Goal: Task Accomplishment & Management: Manage account settings

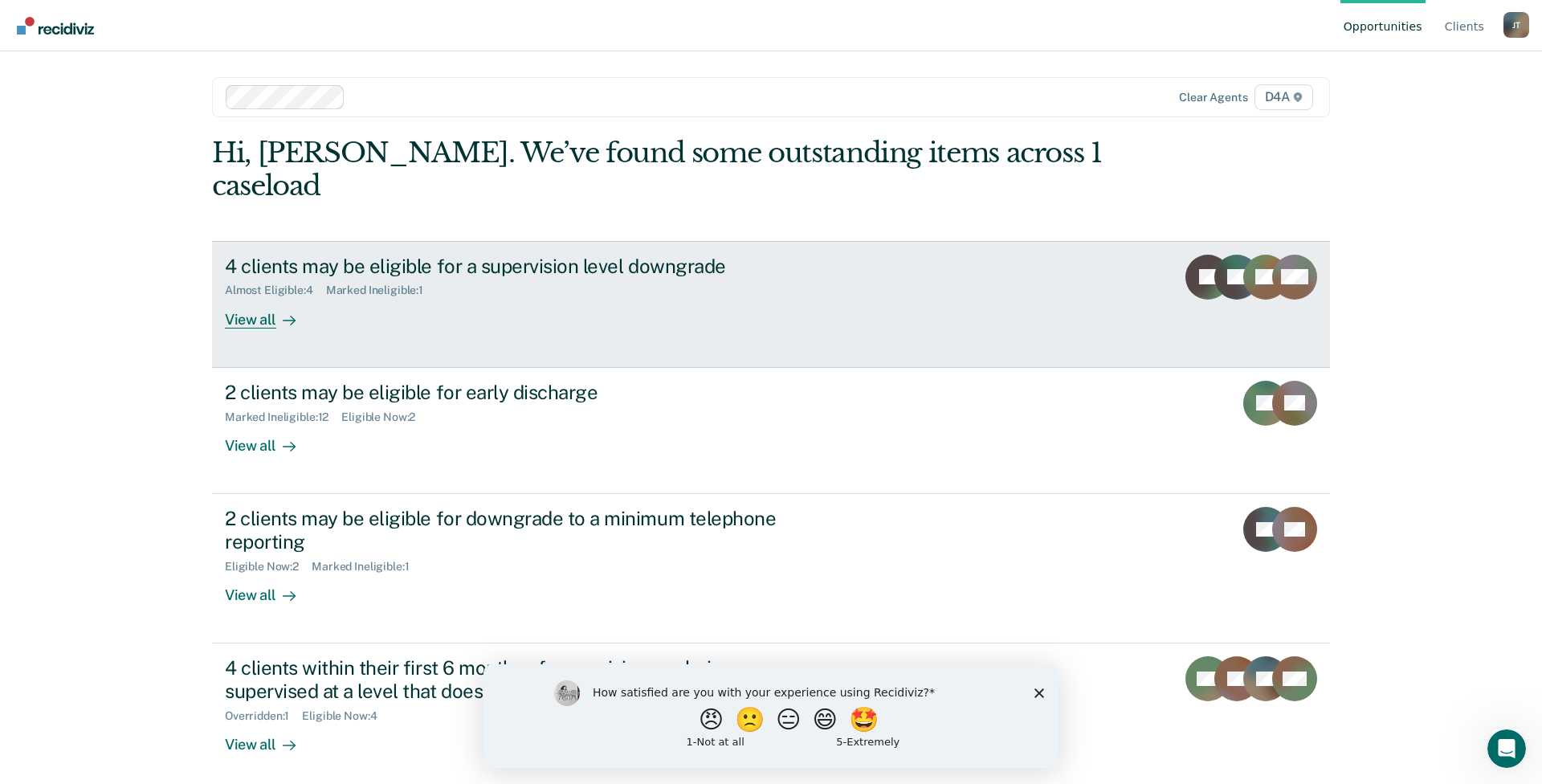
click at [236, 297] on div "View all" at bounding box center [270, 313] width 90 height 31
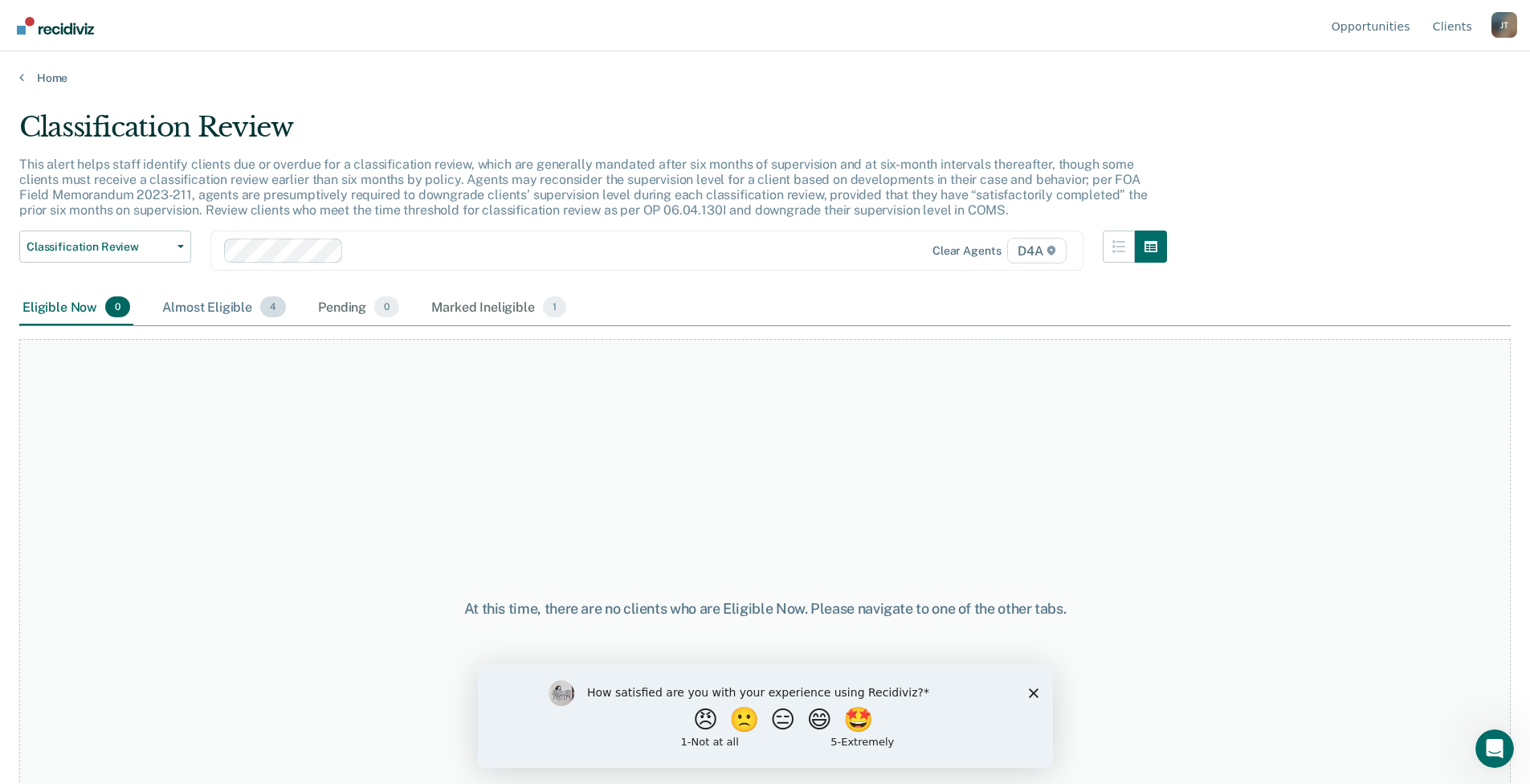
click at [206, 306] on div "Almost Eligible 4" at bounding box center [224, 307] width 130 height 35
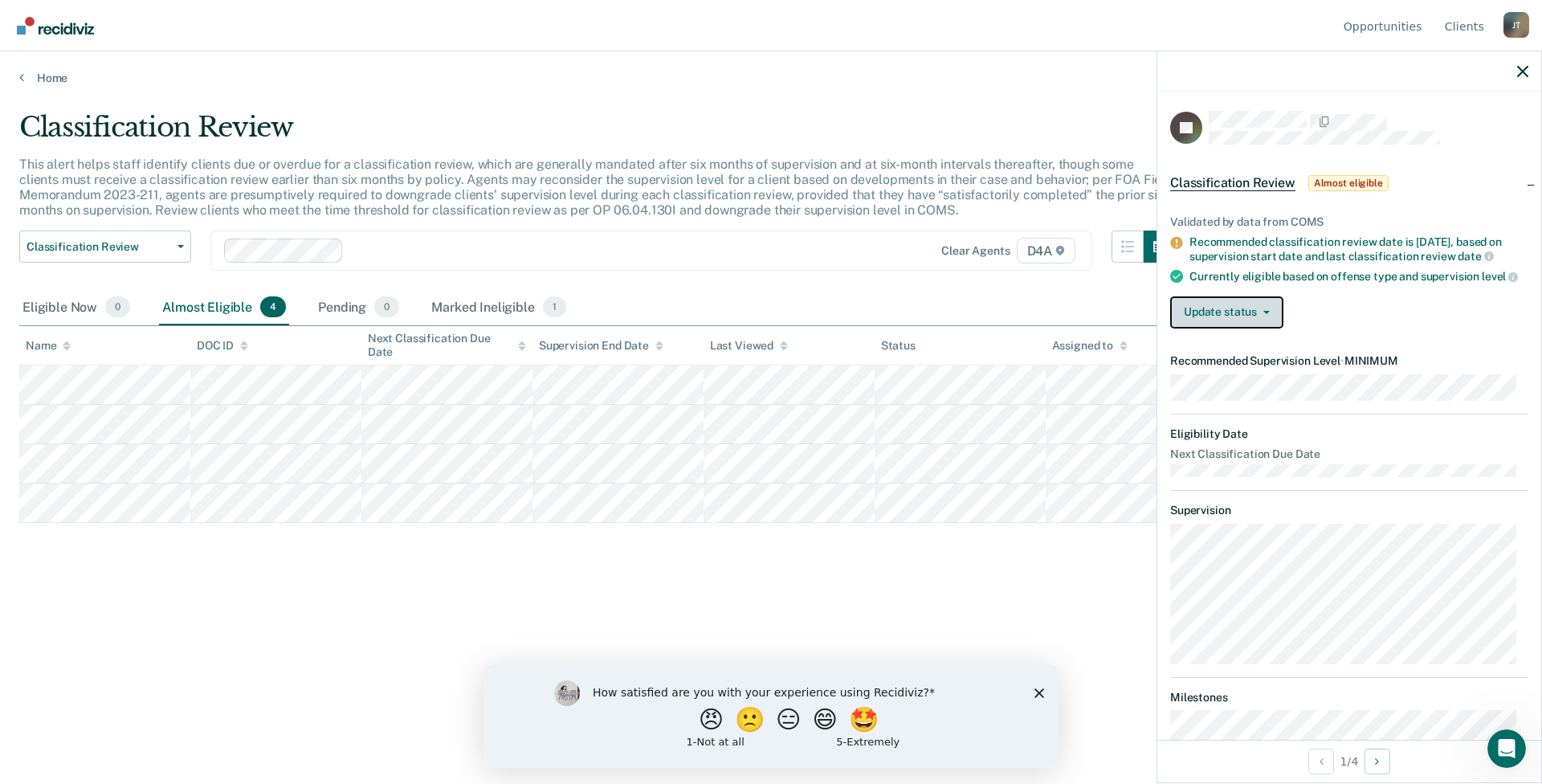
click at [1212, 324] on button "Update status" at bounding box center [1227, 312] width 113 height 32
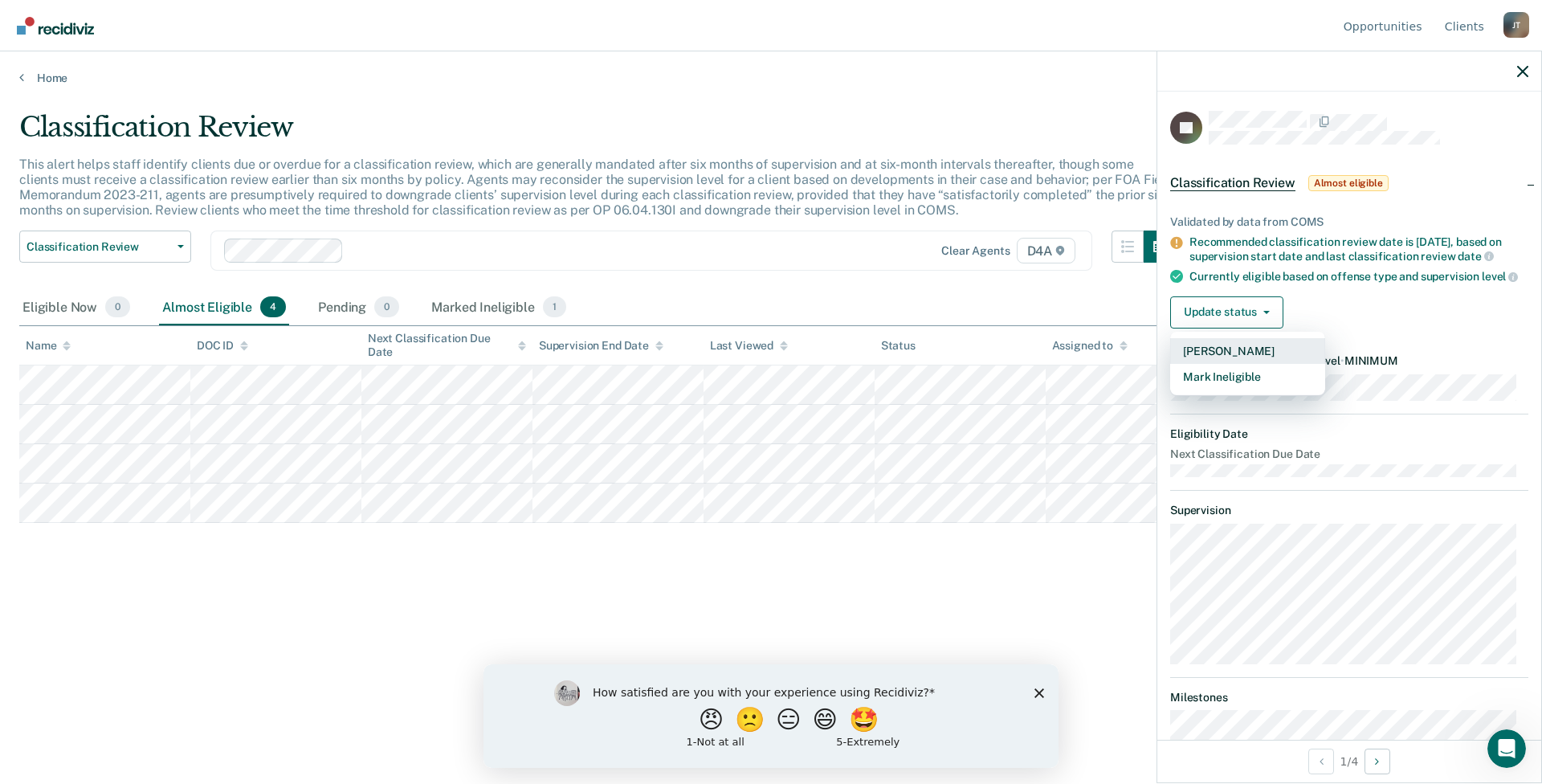
click at [1224, 360] on button "[PERSON_NAME]" at bounding box center [1247, 351] width 155 height 25
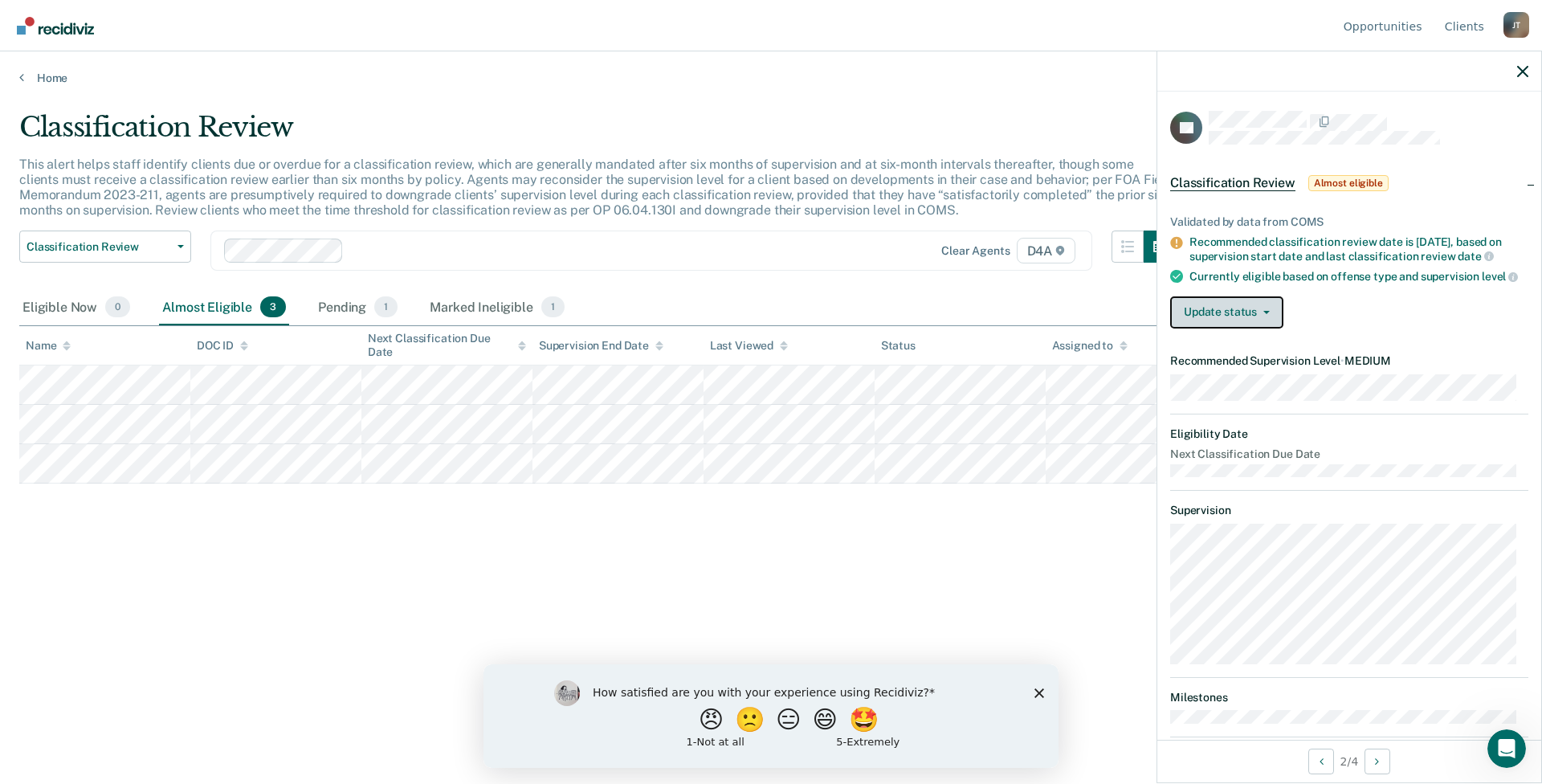
click at [1219, 328] on button "Update status" at bounding box center [1227, 312] width 113 height 32
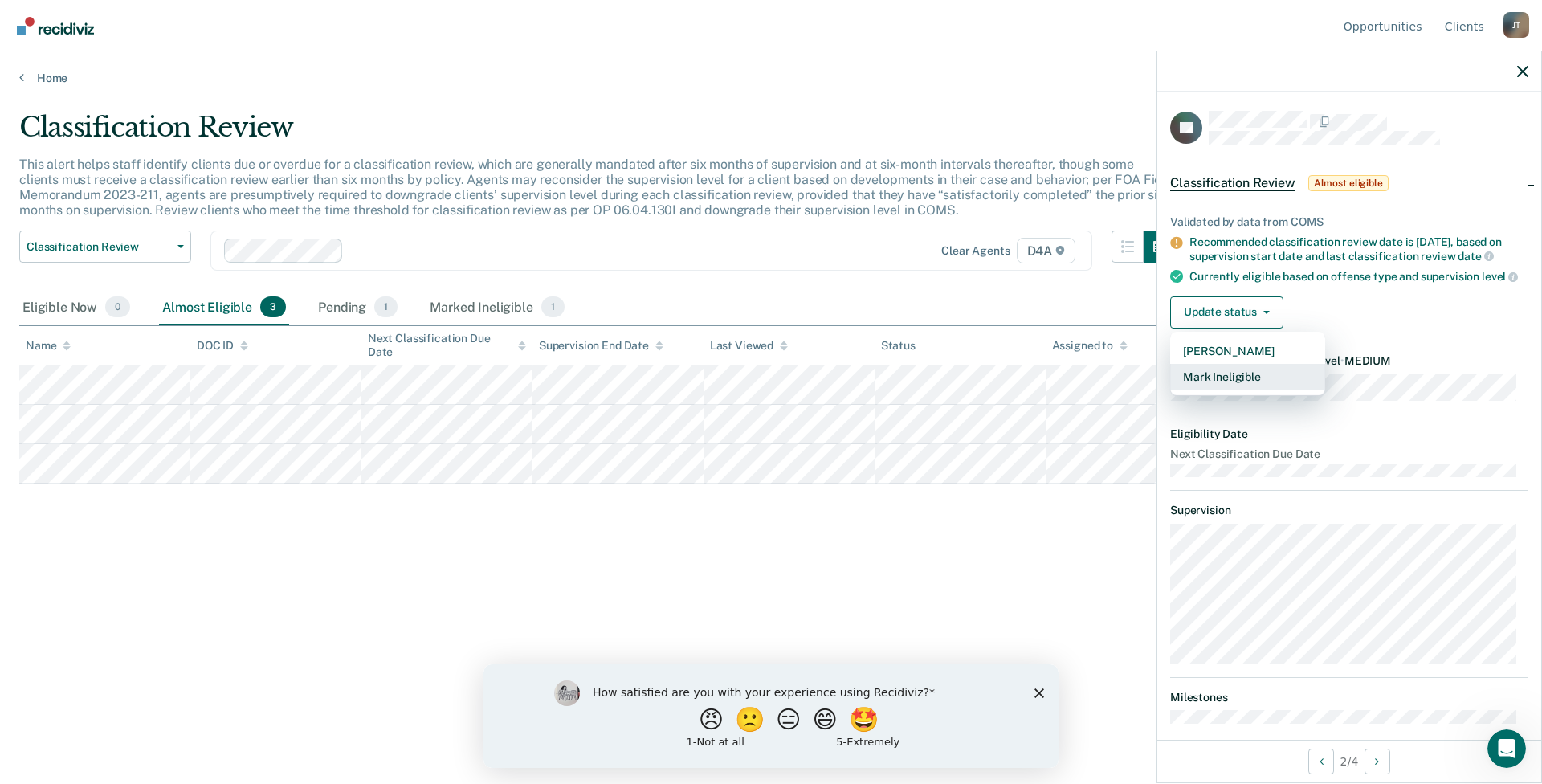
click at [1225, 385] on button "Mark Ineligible" at bounding box center [1247, 376] width 155 height 25
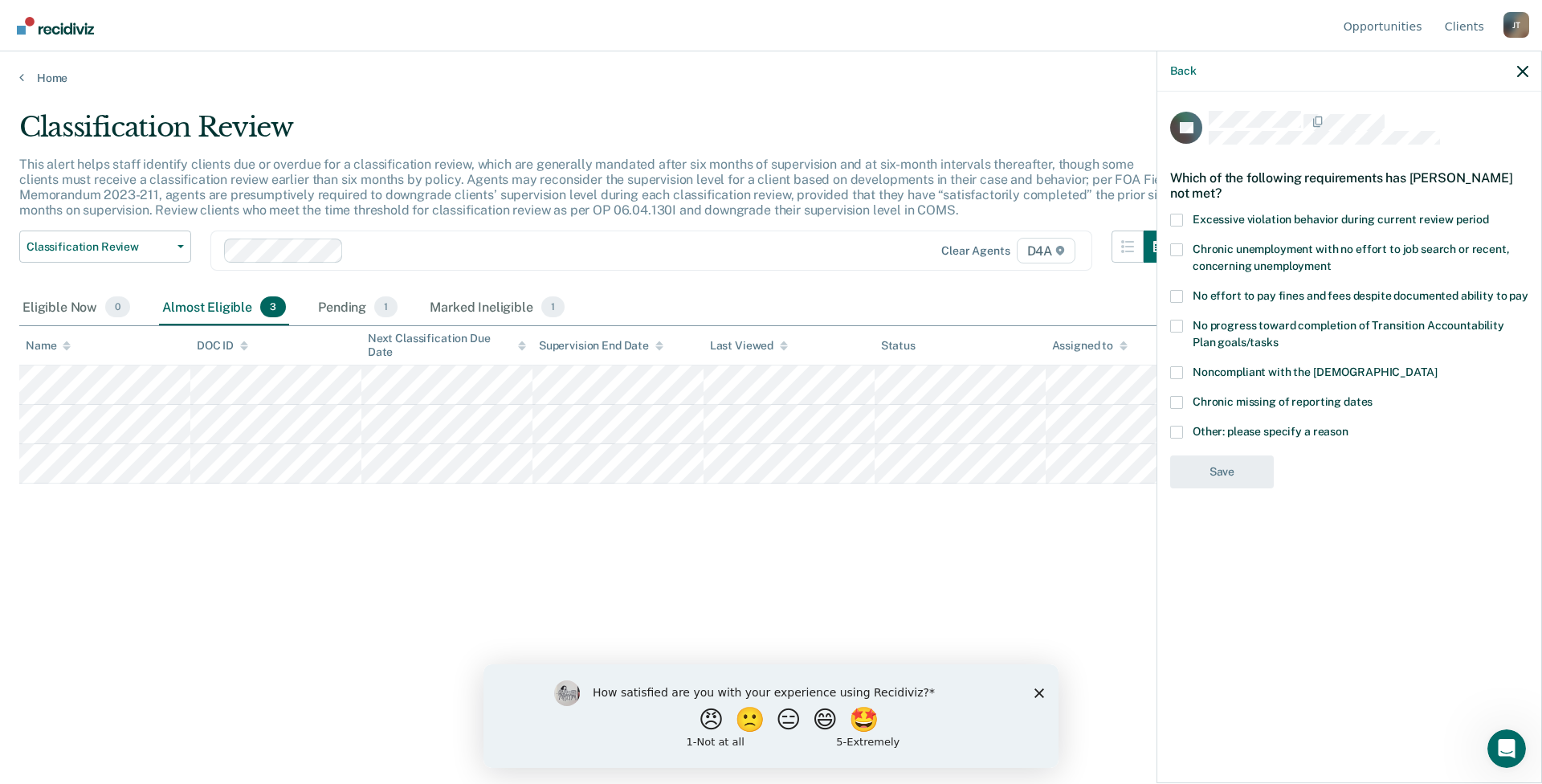
click at [1175, 369] on span at bounding box center [1177, 373] width 13 height 13
click at [1437, 366] on input "Noncompliant with the [DEMOGRAPHIC_DATA]" at bounding box center [1437, 366] width 0 height 0
click at [1209, 538] on button "Save" at bounding box center [1222, 538] width 103 height 33
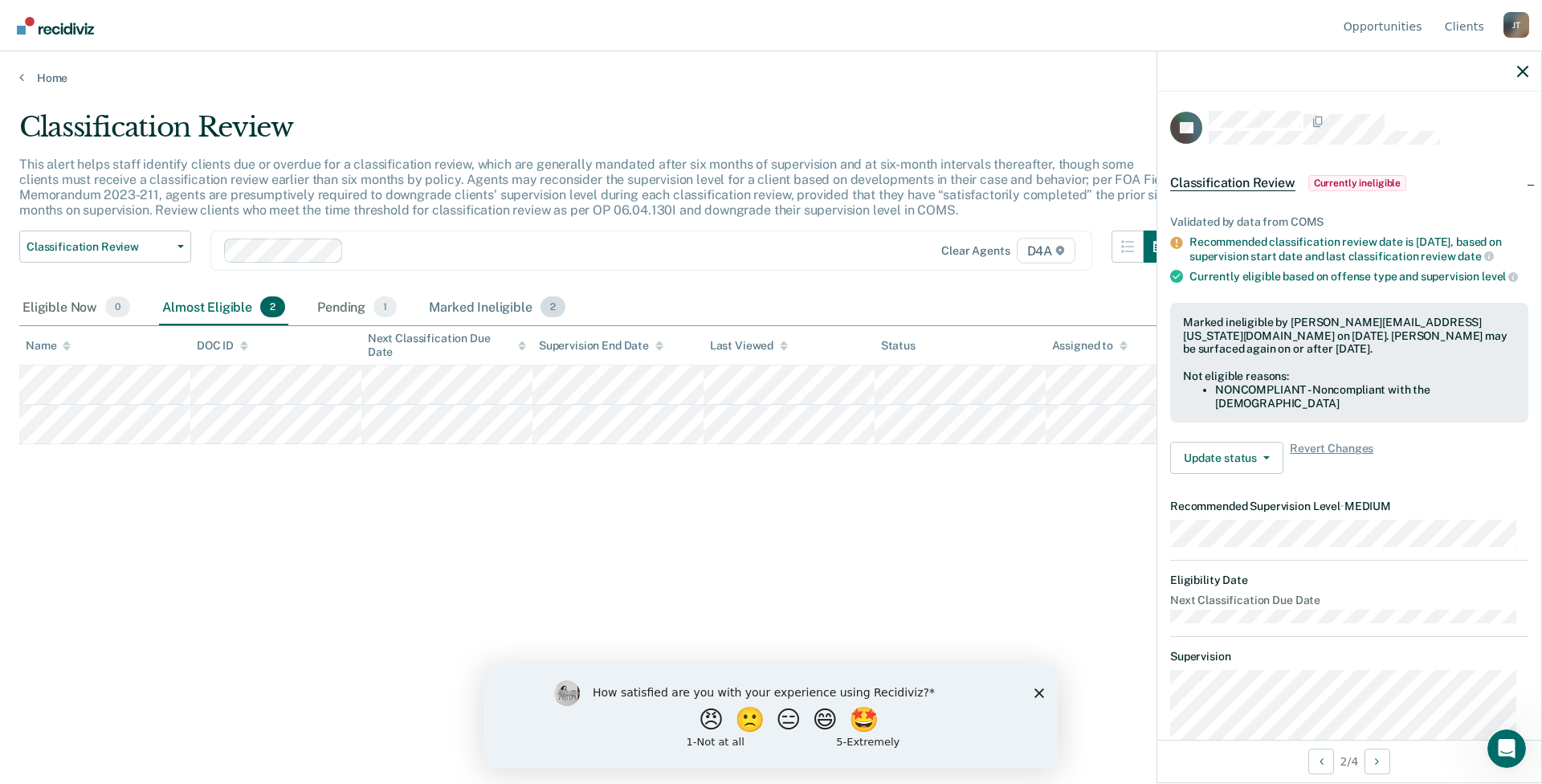
click at [469, 309] on div "Marked Ineligible 2" at bounding box center [497, 307] width 143 height 35
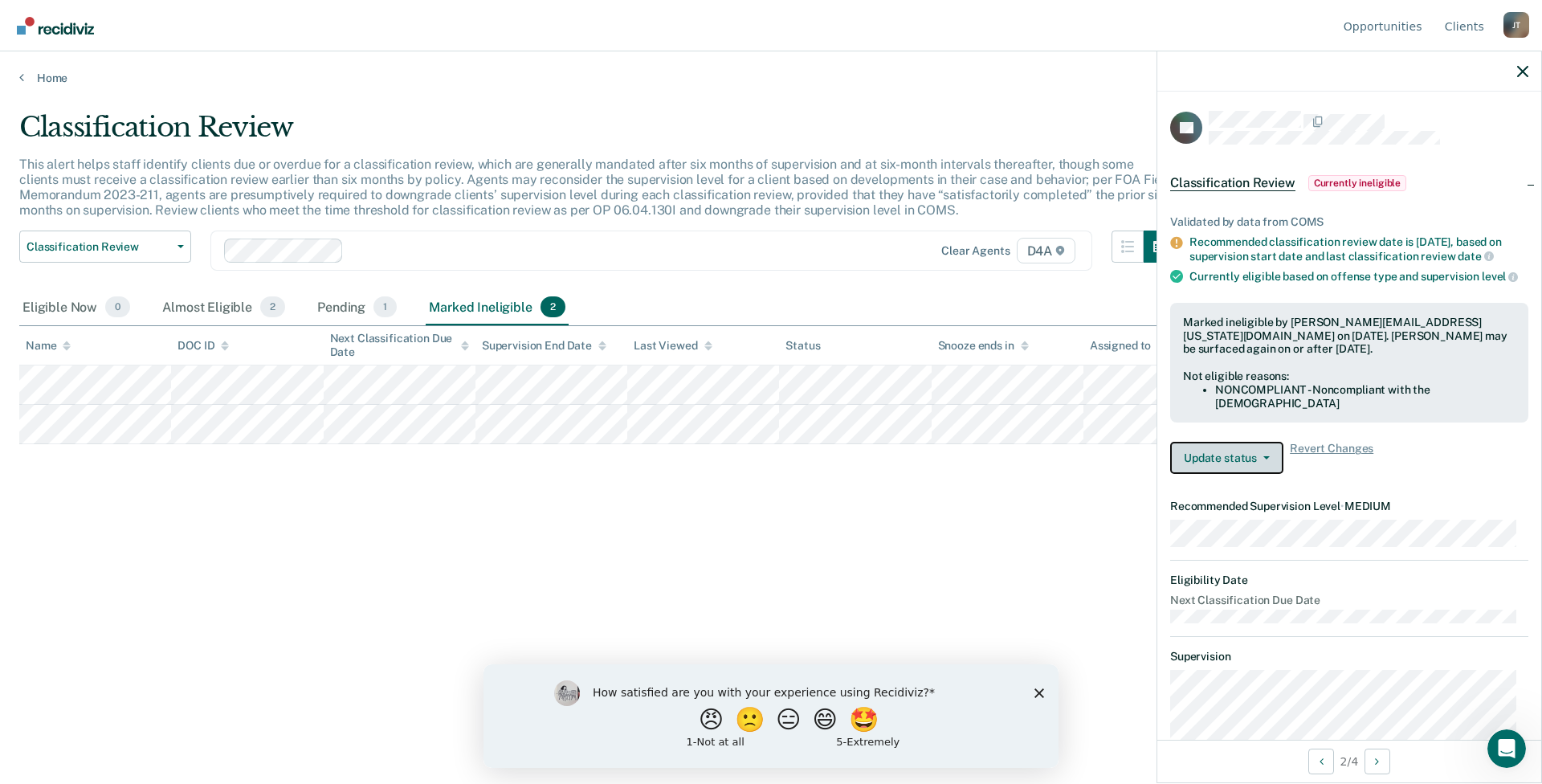
click at [1246, 474] on button "Update status" at bounding box center [1227, 457] width 113 height 32
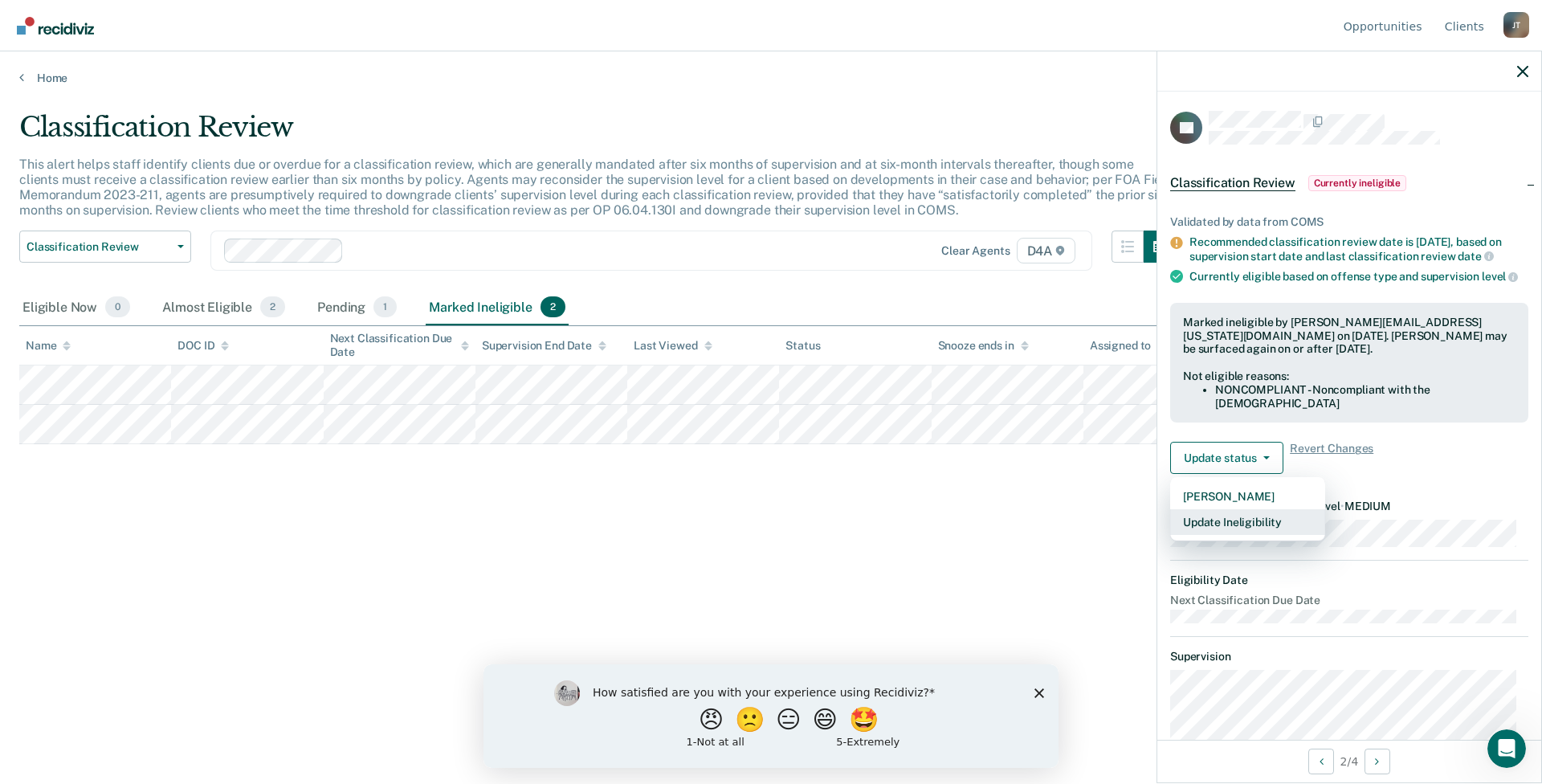
click at [1242, 535] on button "Update Ineligibility" at bounding box center [1247, 522] width 155 height 25
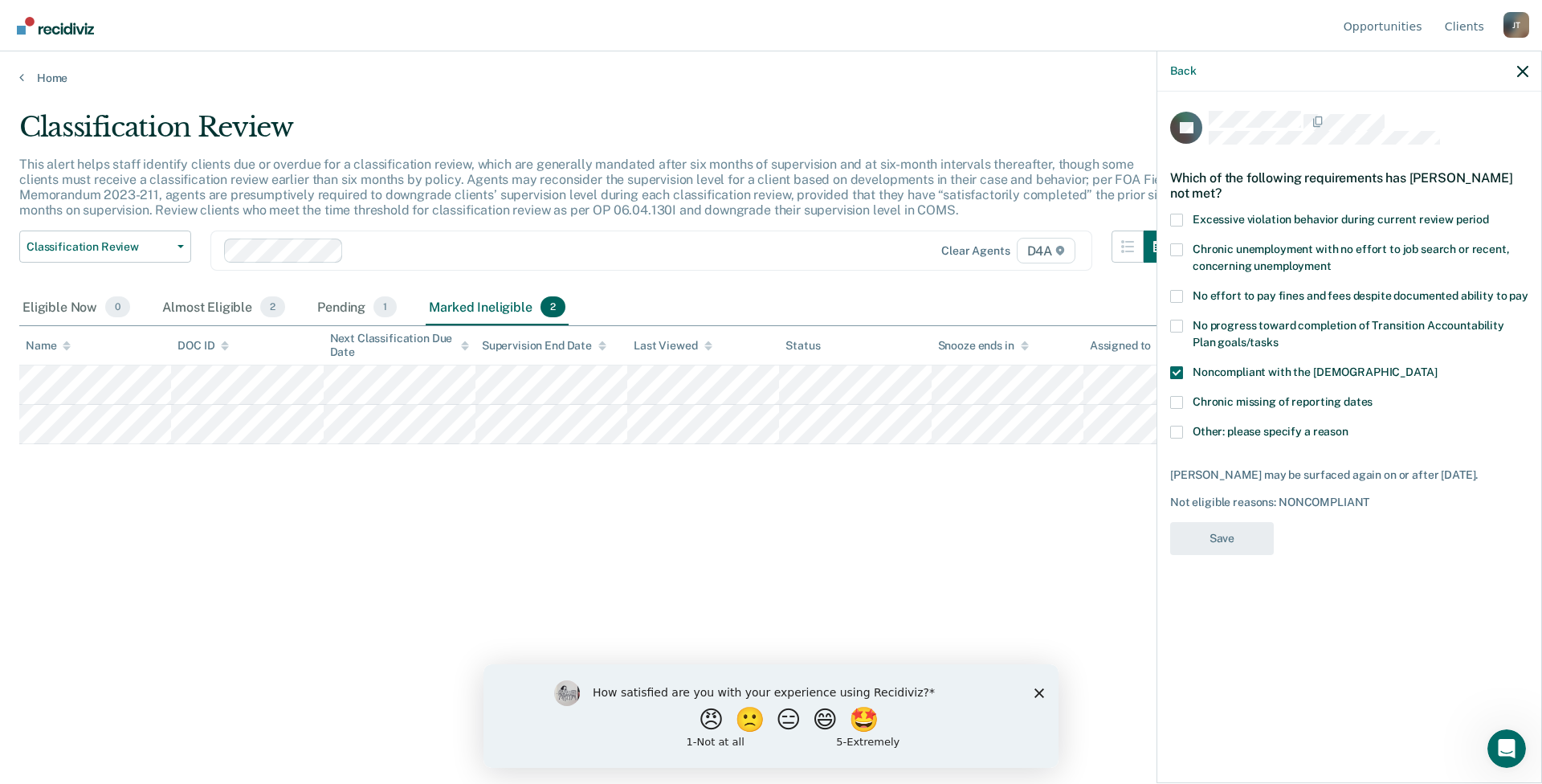
click at [1178, 369] on span at bounding box center [1177, 373] width 13 height 13
click at [1437, 366] on input "Noncompliant with the [DEMOGRAPHIC_DATA]" at bounding box center [1437, 366] width 0 height 0
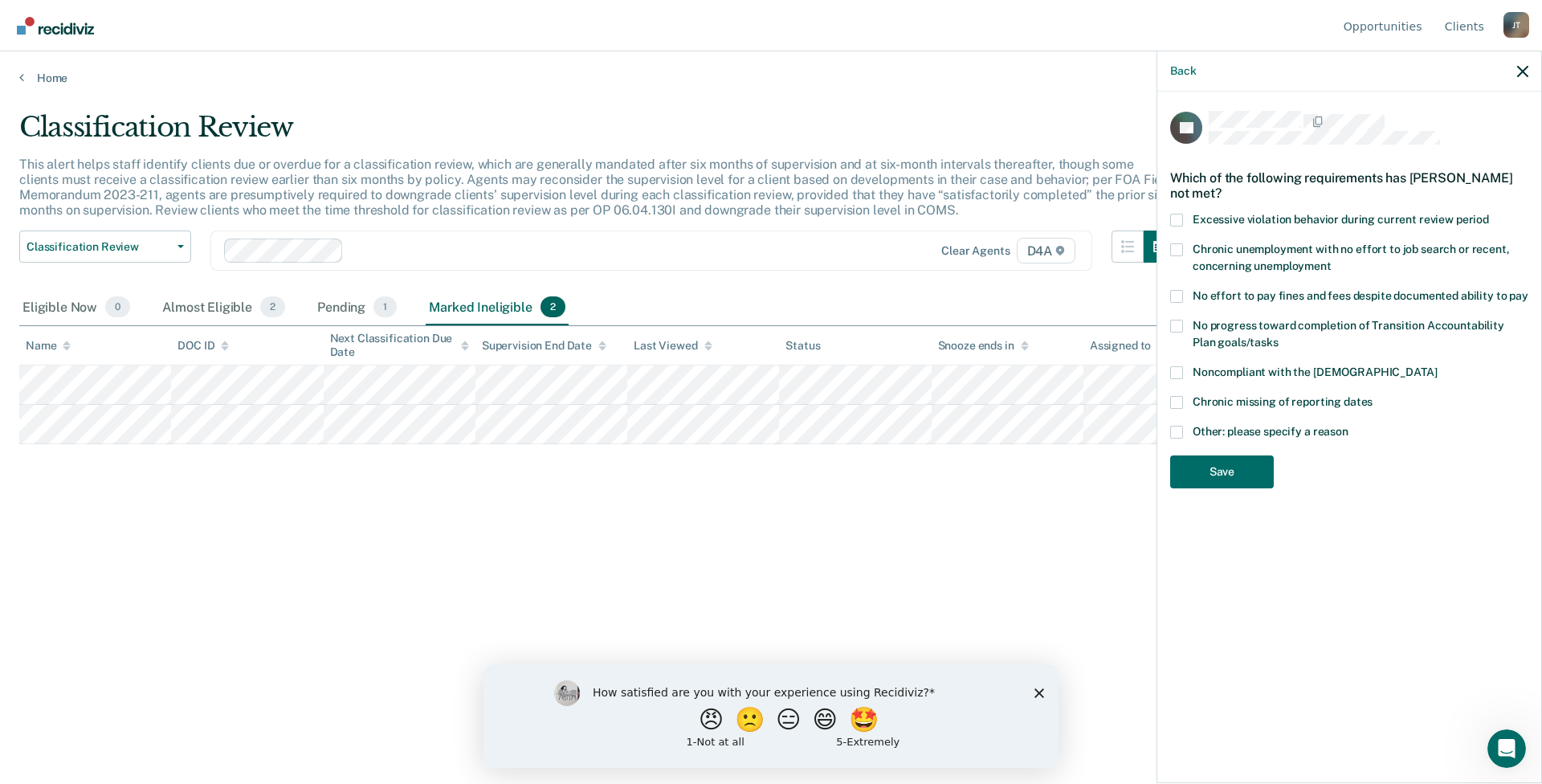
click at [1177, 370] on span at bounding box center [1177, 373] width 13 height 13
click at [1437, 366] on input "Noncompliant with the [DEMOGRAPHIC_DATA]" at bounding box center [1437, 366] width 0 height 0
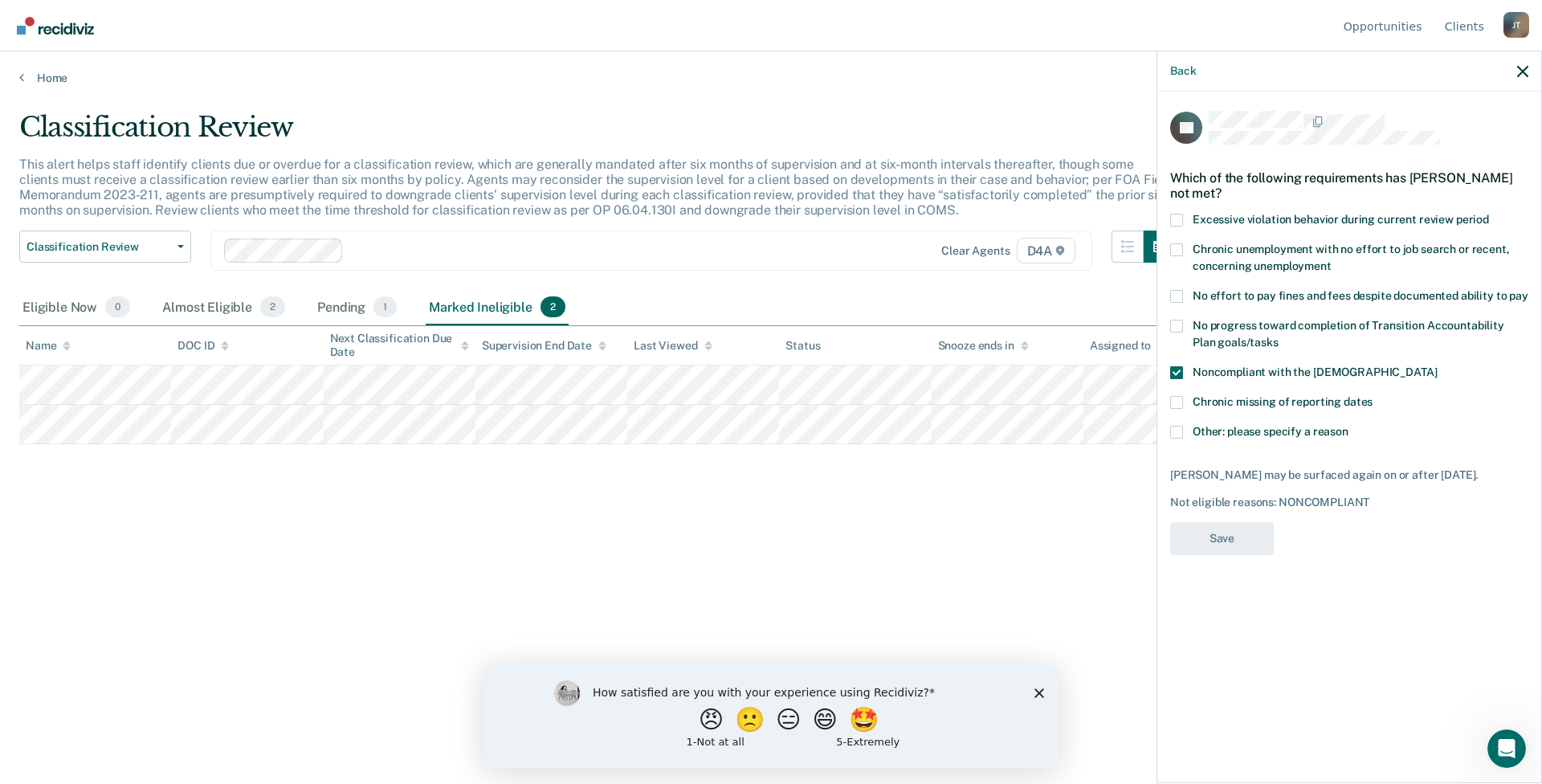
click at [973, 563] on div "Classification Review This alert helps staff identify clients due or overdue fo…" at bounding box center [771, 387] width 1503 height 552
click at [1525, 70] on icon "button" at bounding box center [1523, 71] width 11 height 11
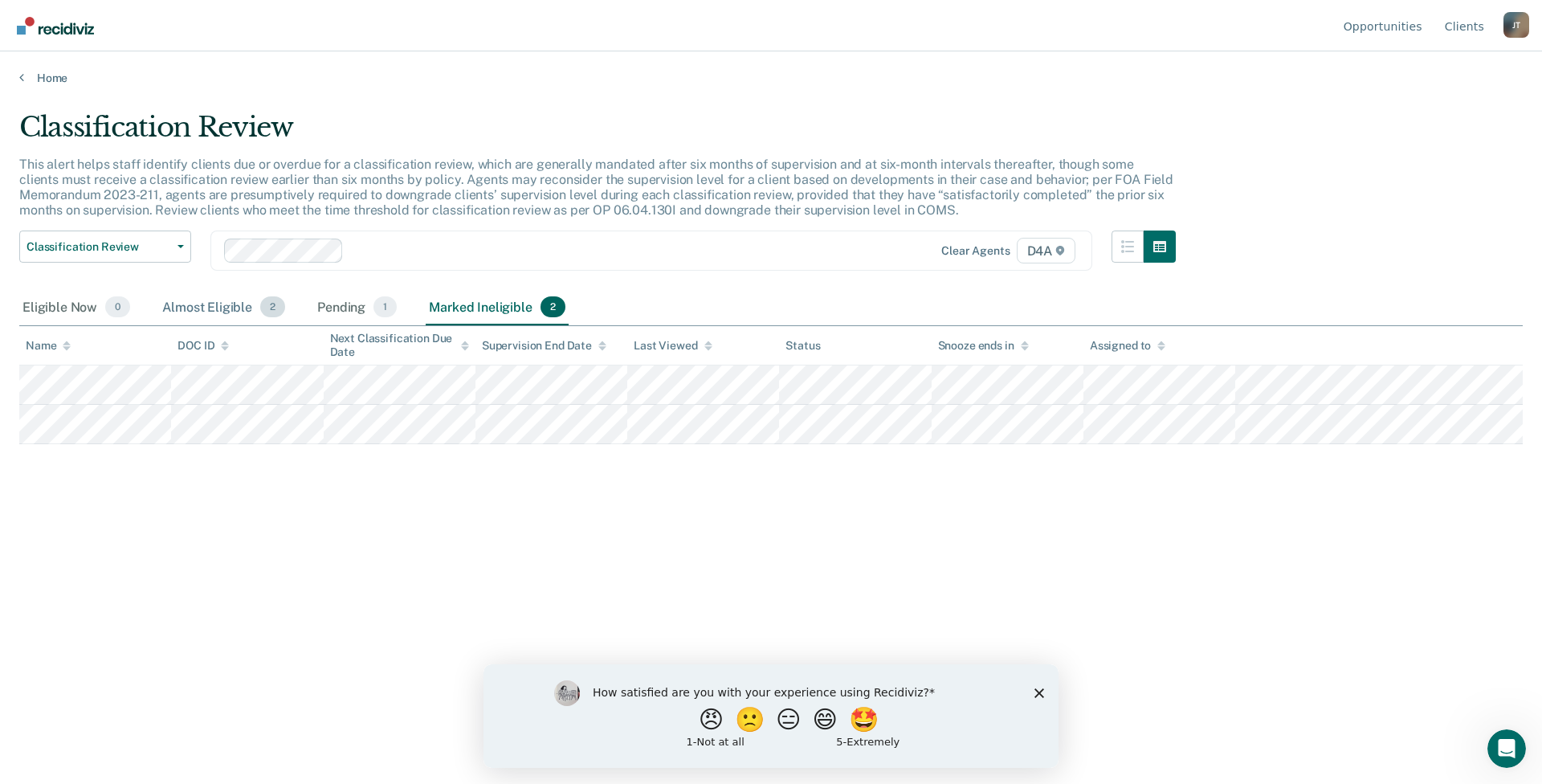
click at [175, 303] on div "Almost Eligible 2" at bounding box center [224, 307] width 129 height 35
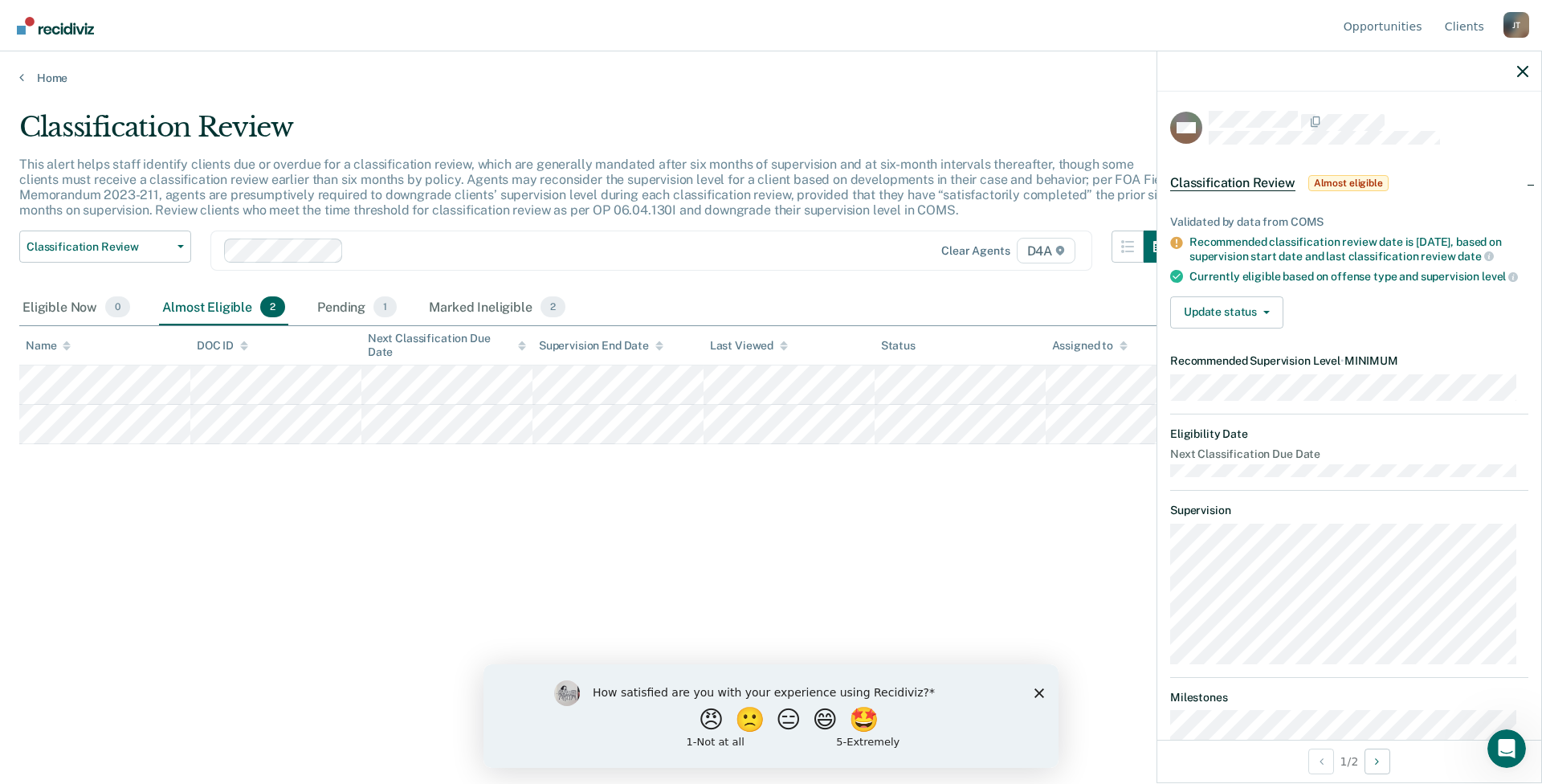
click at [1247, 25] on nav "Opportunities Client s [PERSON_NAME] [PERSON_NAME] Profile How it works Log Out" at bounding box center [771, 25] width 1517 height 51
click at [1253, 329] on button "Update status" at bounding box center [1227, 312] width 113 height 32
click at [1227, 387] on button "Mark Ineligible" at bounding box center [1247, 376] width 155 height 25
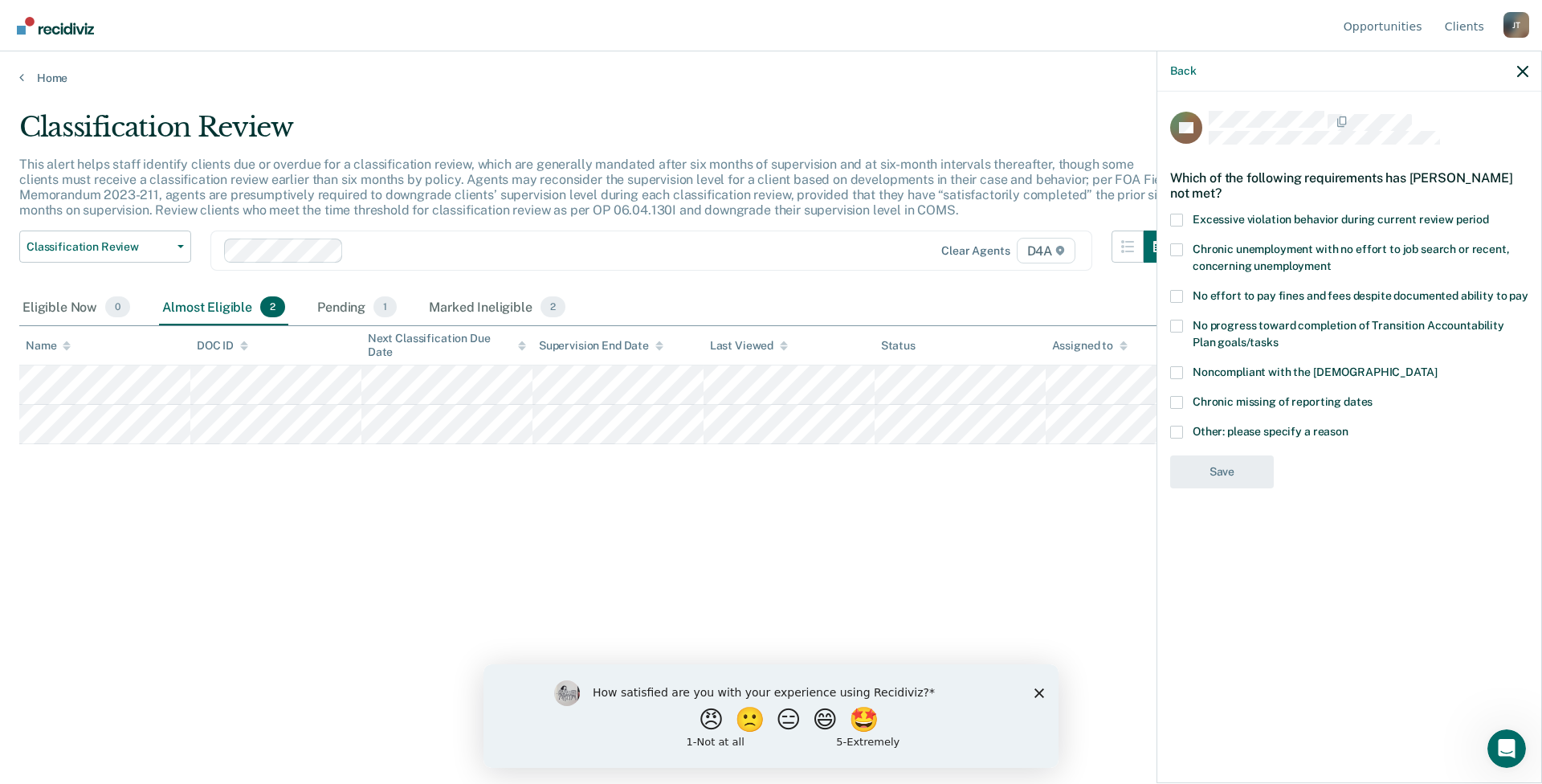
click at [1181, 249] on span at bounding box center [1177, 250] width 13 height 13
click at [1331, 261] on input "Chronic unemployment with no effort to job search or recent, concerning unemplo…" at bounding box center [1331, 261] width 0 height 0
click at [1180, 371] on span at bounding box center [1177, 373] width 13 height 13
click at [1437, 366] on input "Noncompliant with the [DEMOGRAPHIC_DATA]" at bounding box center [1437, 366] width 0 height 0
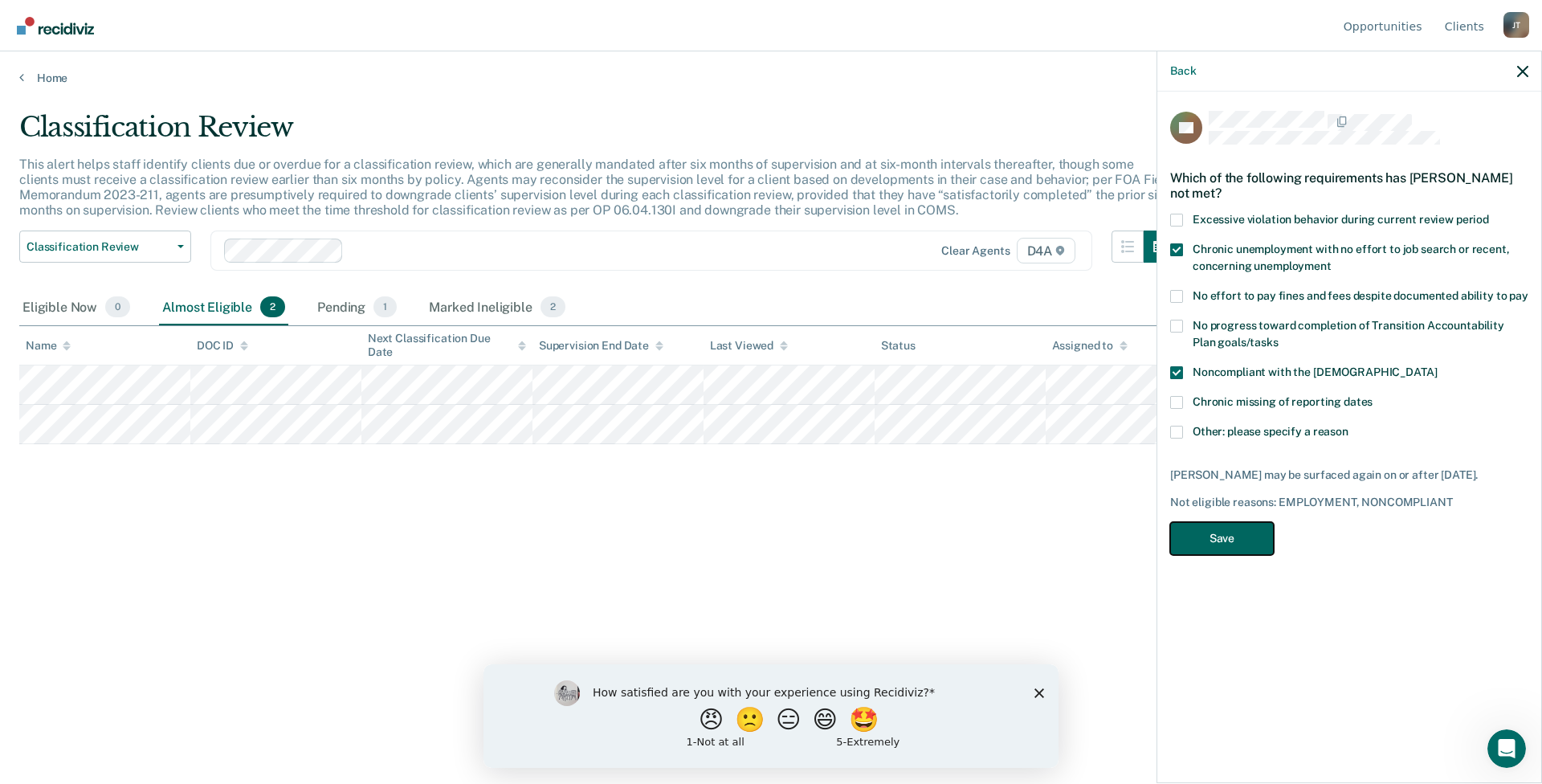
click at [1231, 536] on button "Save" at bounding box center [1222, 538] width 103 height 33
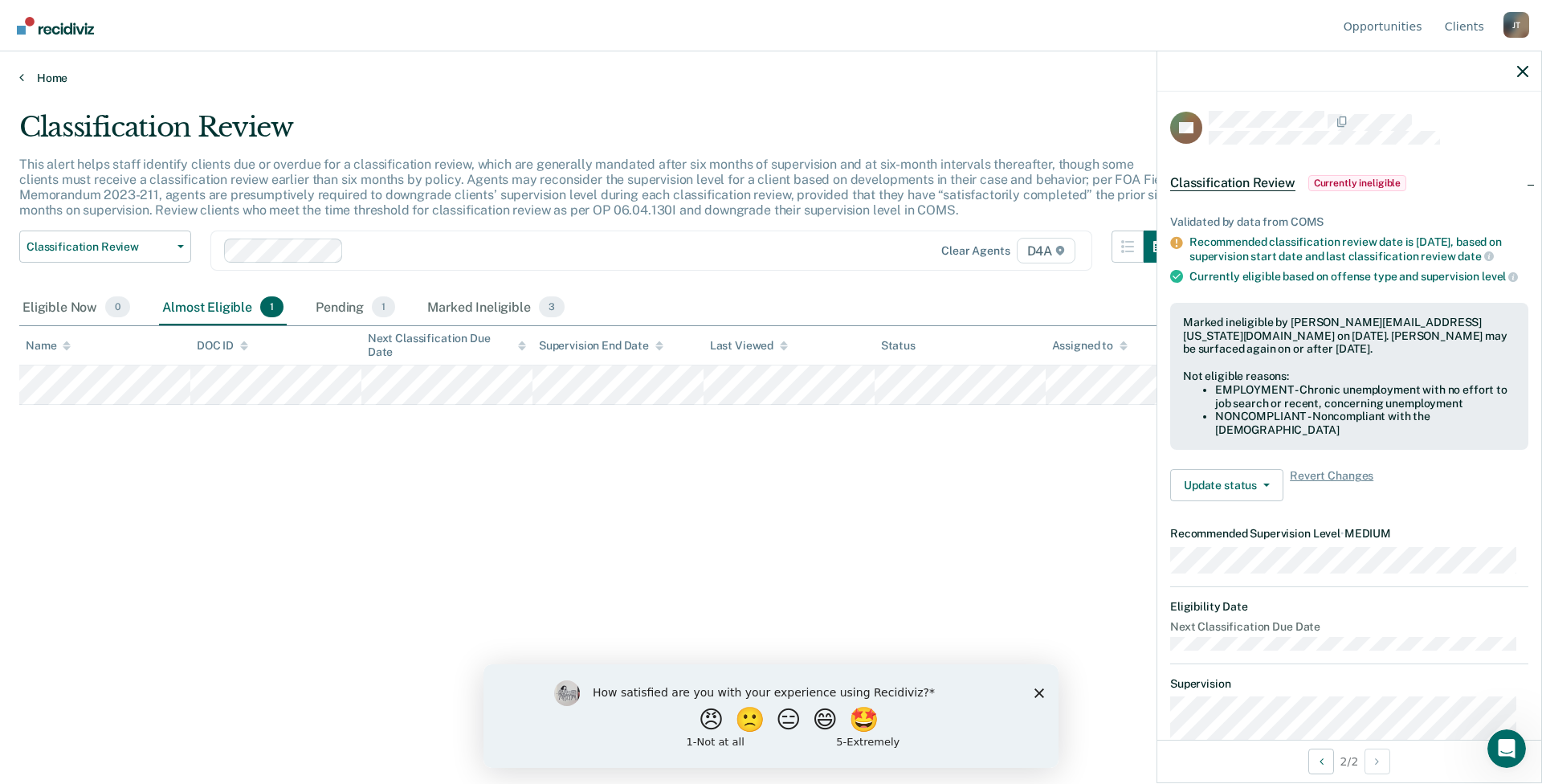
click at [30, 75] on link "Home" at bounding box center [771, 78] width 1503 height 15
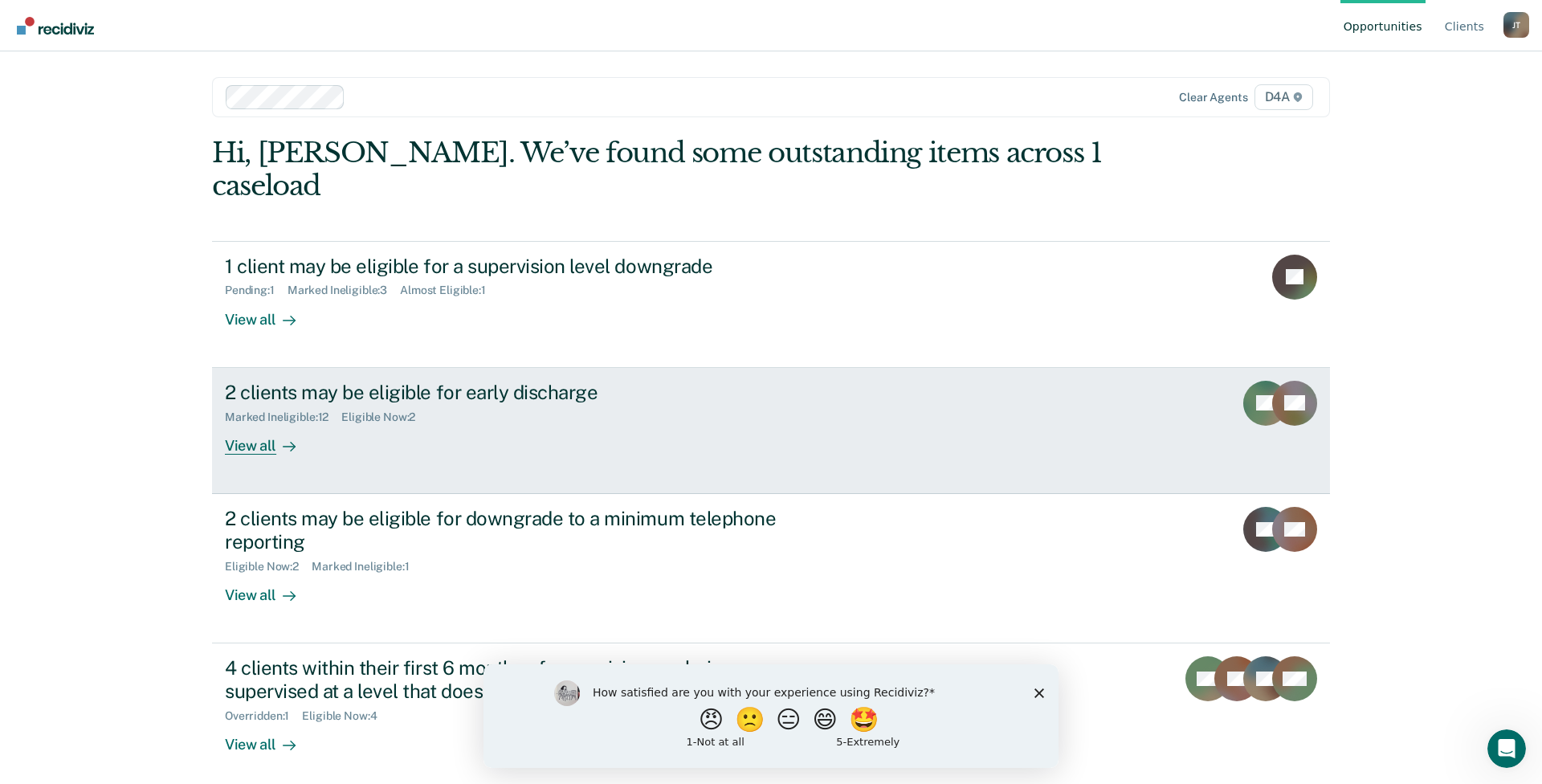
click at [270, 424] on div "View all" at bounding box center [270, 439] width 90 height 31
